Goal: Information Seeking & Learning: Learn about a topic

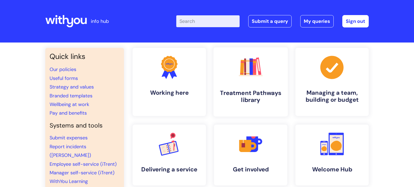
click at [249, 87] on link ".cls-1{fill:#f89b22;}.cls-1,.cls-2,.cls-3,.cls-4,.cls-5,.cls-6,.cls-7{stroke-wi…" at bounding box center [250, 81] width 74 height 69
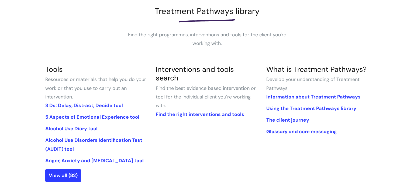
scroll to position [85, 0]
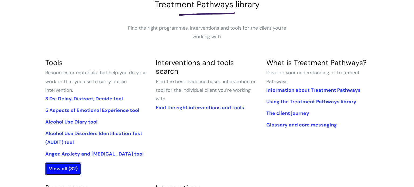
click at [57, 170] on link "View all (82)" at bounding box center [63, 169] width 36 height 12
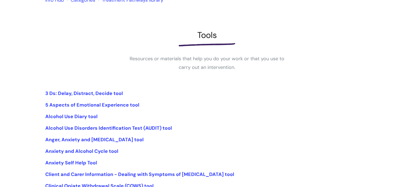
scroll to position [116, 0]
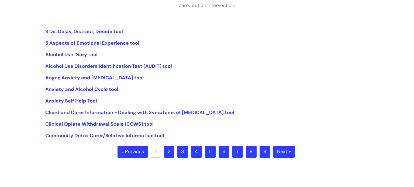
click at [168, 152] on link "2" at bounding box center [169, 152] width 11 height 12
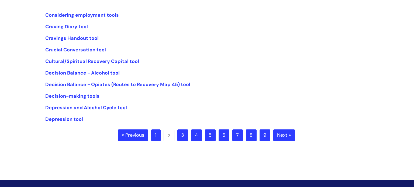
scroll to position [135, 0]
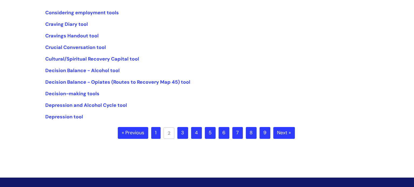
click at [181, 131] on link "3" at bounding box center [182, 133] width 11 height 12
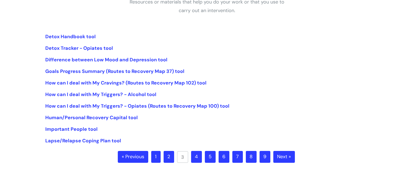
scroll to position [111, 0]
click at [197, 156] on link "4" at bounding box center [196, 157] width 11 height 12
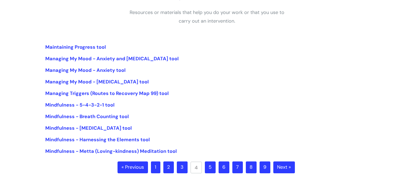
scroll to position [102, 0]
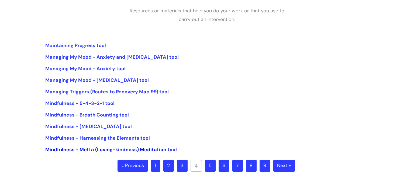
click at [91, 149] on link "Mindfulness - Metta (Loving-kindness) Meditation tool" at bounding box center [110, 149] width 131 height 6
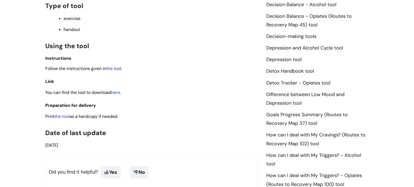
scroll to position [279, 0]
click at [58, 119] on link "the tool" at bounding box center [61, 117] width 15 height 6
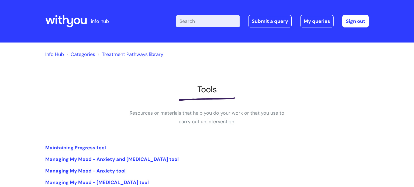
scroll to position [102, 0]
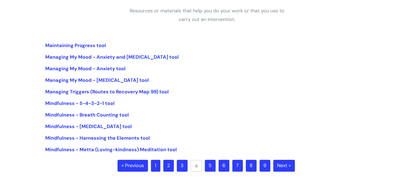
click at [209, 165] on link "5" at bounding box center [210, 166] width 11 height 12
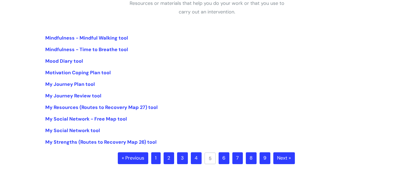
scroll to position [126, 0]
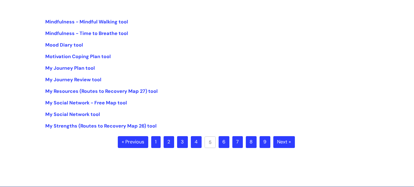
click at [223, 144] on link "6" at bounding box center [223, 142] width 11 height 12
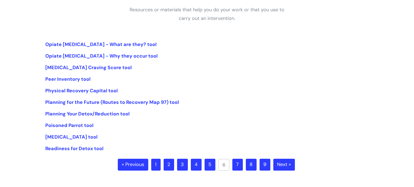
scroll to position [104, 0]
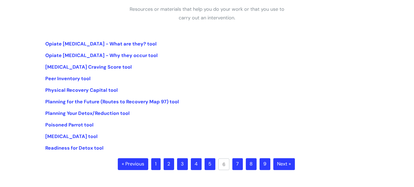
click at [235, 166] on link "7" at bounding box center [237, 164] width 11 height 12
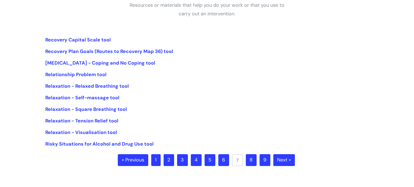
scroll to position [112, 0]
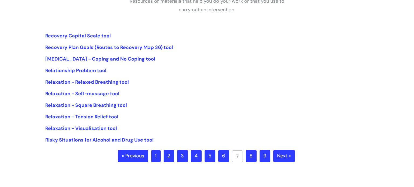
click at [250, 156] on link "8" at bounding box center [251, 156] width 11 height 12
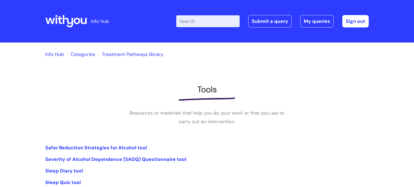
scroll to position [93, 0]
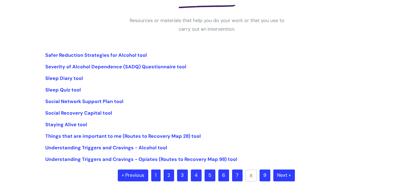
click at [263, 175] on link "9" at bounding box center [264, 176] width 11 height 12
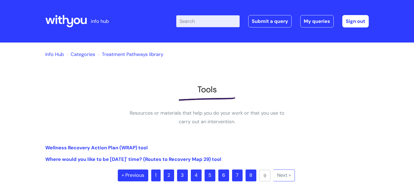
click at [156, 178] on link "1" at bounding box center [155, 176] width 9 height 12
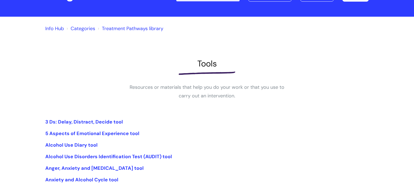
scroll to position [42, 0]
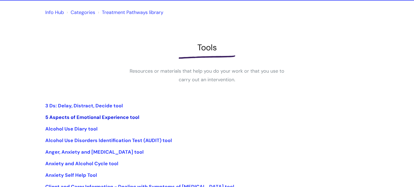
click at [69, 119] on link "5 Aspects of Emotional Experience tool" at bounding box center [92, 117] width 94 height 6
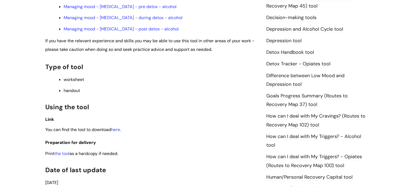
scroll to position [298, 0]
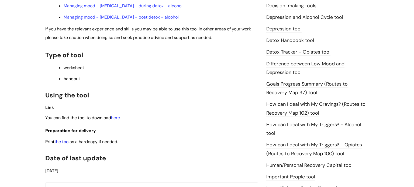
click at [67, 145] on link "the tool" at bounding box center [61, 142] width 15 height 6
